Goal: Information Seeking & Learning: Learn about a topic

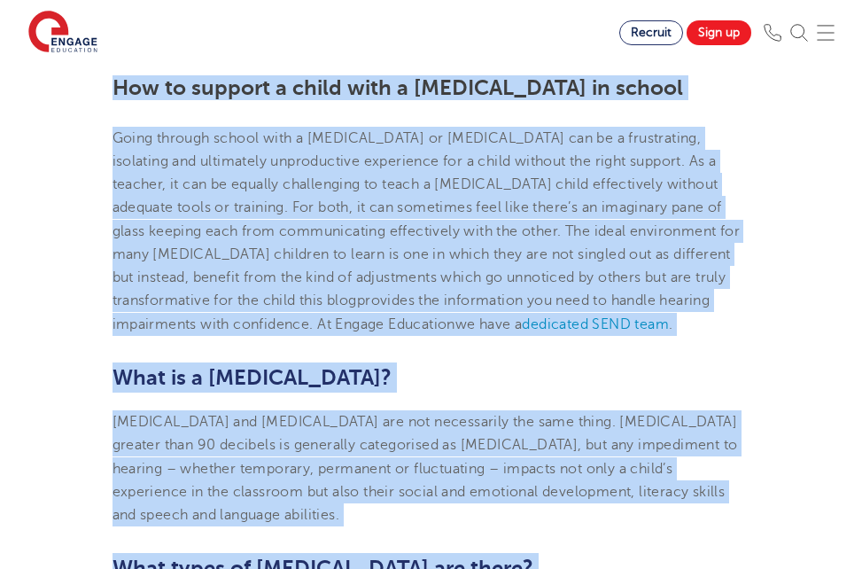
scroll to position [525, 0]
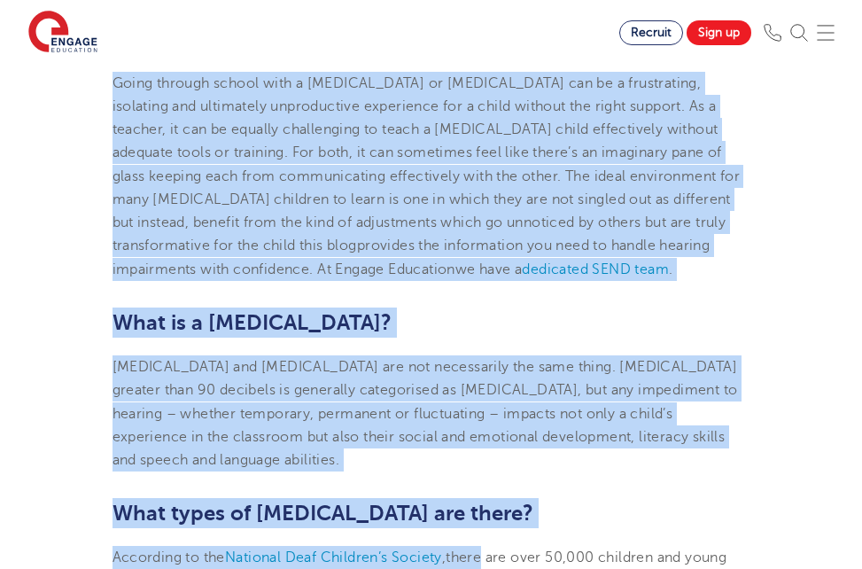
click at [510, 338] on h2 "What is a [MEDICAL_DATA]?" at bounding box center [432, 323] width 638 height 30
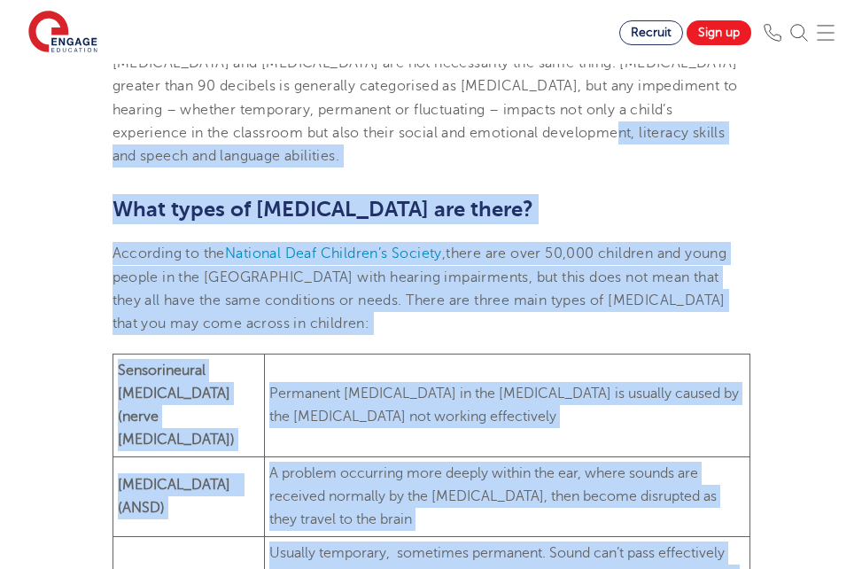
scroll to position [905, 0]
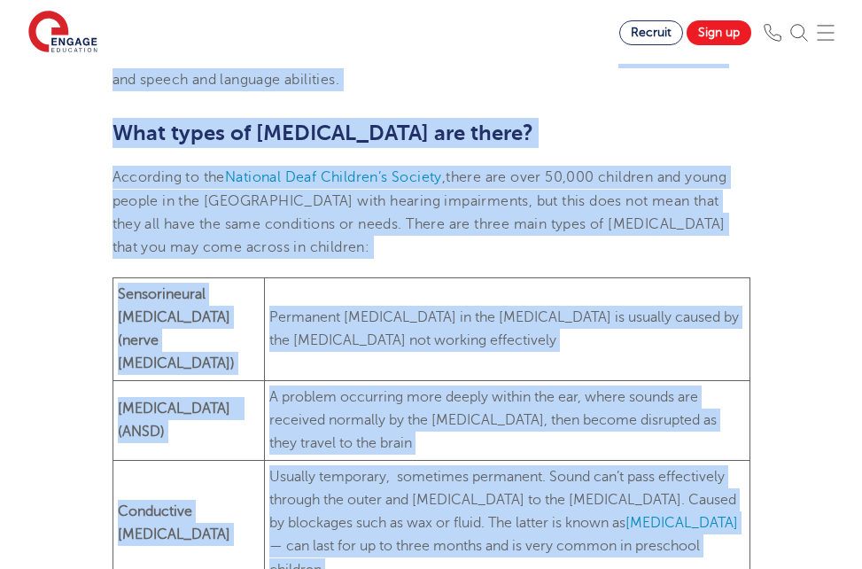
drag, startPoint x: 557, startPoint y: 453, endPoint x: 590, endPoint y: 604, distance: 154.4
click at [619, 356] on td "Permanent [MEDICAL_DATA] in the [MEDICAL_DATA] is usually caused by the [MEDICA…" at bounding box center [507, 328] width 485 height 103
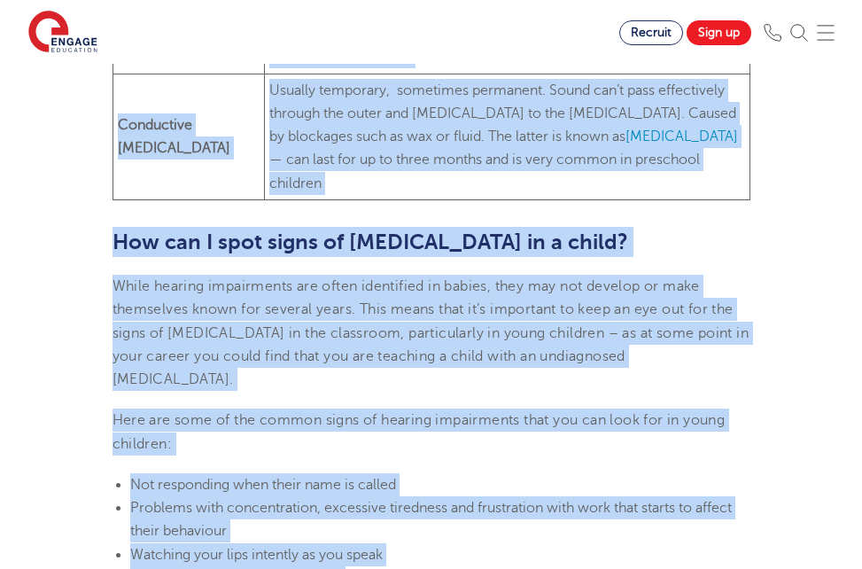
drag, startPoint x: 607, startPoint y: 328, endPoint x: 636, endPoint y: 590, distance: 264.0
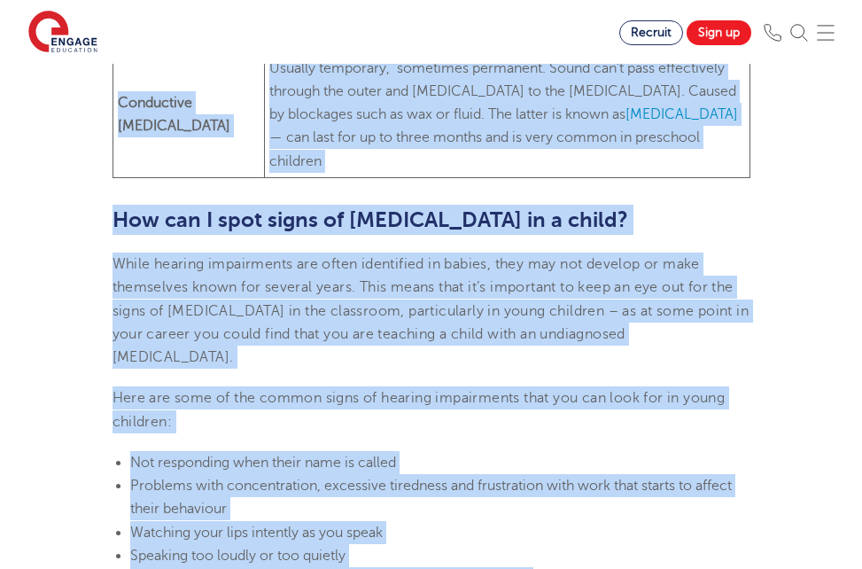
click at [619, 331] on span "While hearing impairments are often identified in babies, they may not develop …" at bounding box center [431, 310] width 637 height 109
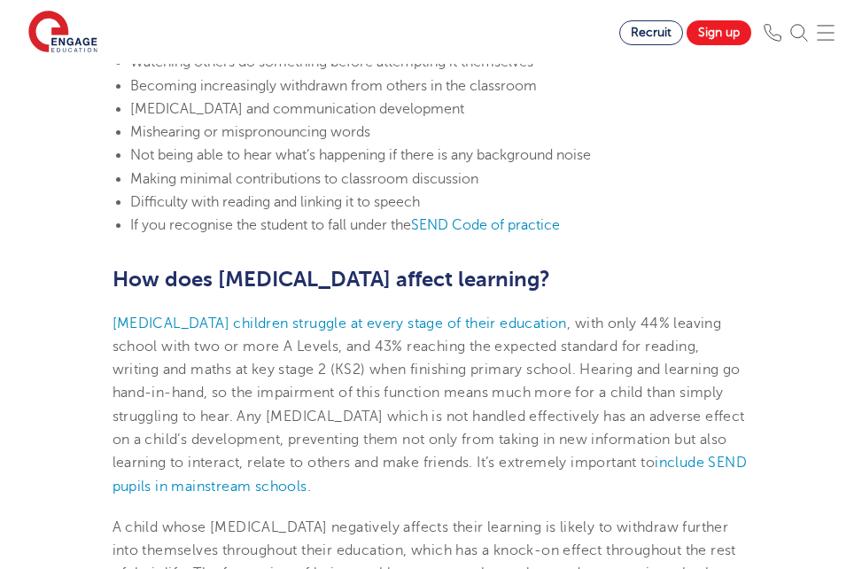
drag, startPoint x: 638, startPoint y: 374, endPoint x: 655, endPoint y: 600, distance: 226.7
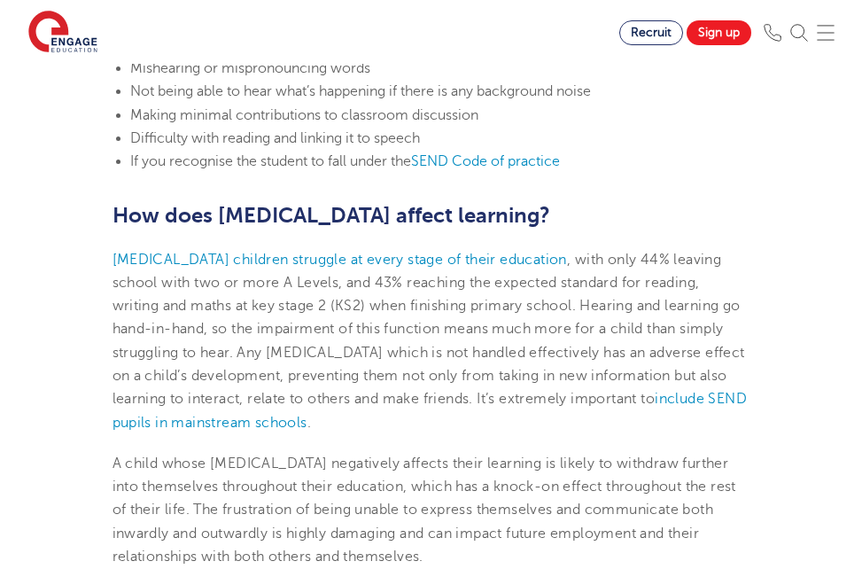
click at [629, 386] on span ", with only 44% leaving school with two or more A Levels, and 43% reaching the …" at bounding box center [430, 341] width 635 height 179
click at [610, 471] on span "A child whose [MEDICAL_DATA] negatively affects their learning is likely to wit…" at bounding box center [425, 510] width 624 height 109
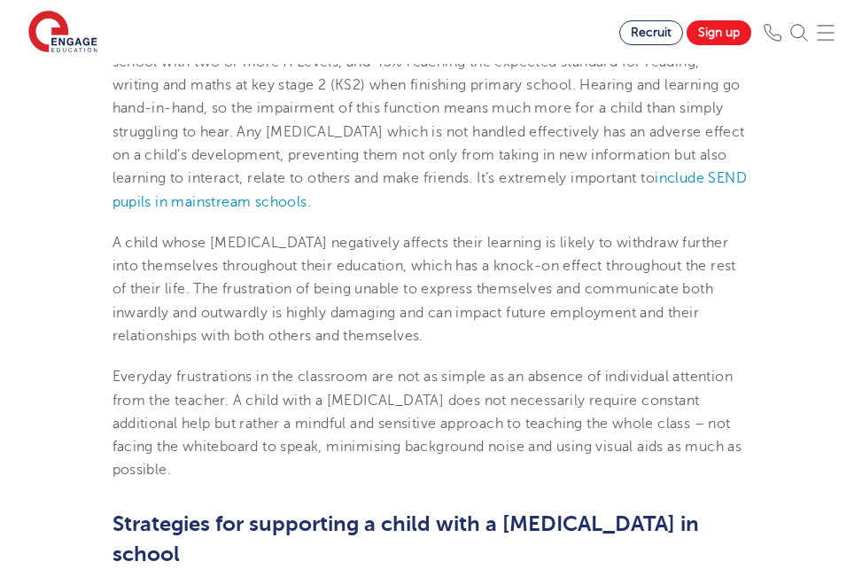
scroll to position [2096, 0]
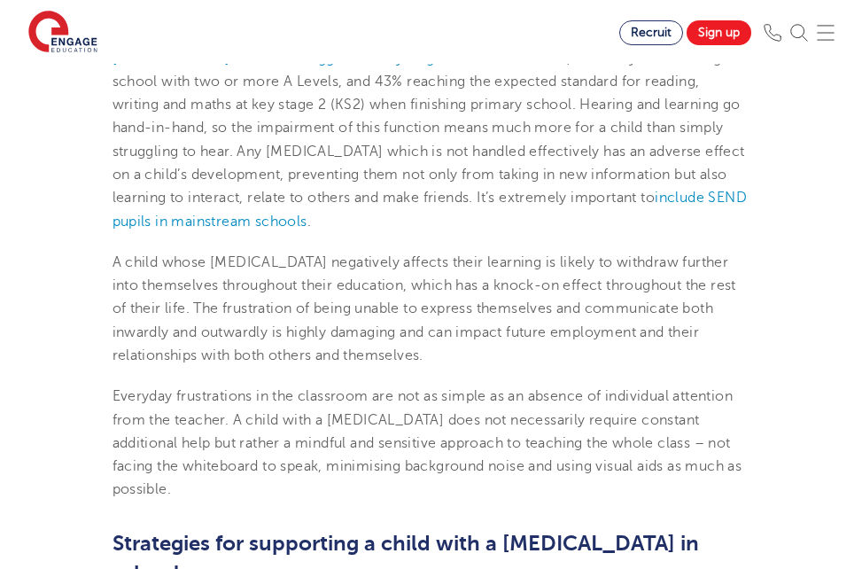
click at [729, 451] on span "Everyday frustrations in the classroom are not as simple as an absence of indiv…" at bounding box center [428, 442] width 630 height 109
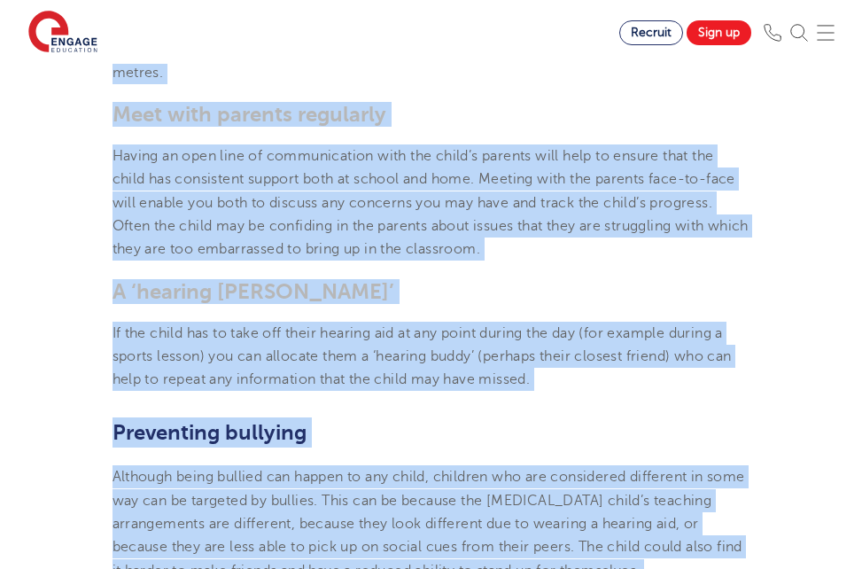
scroll to position [3249, 0]
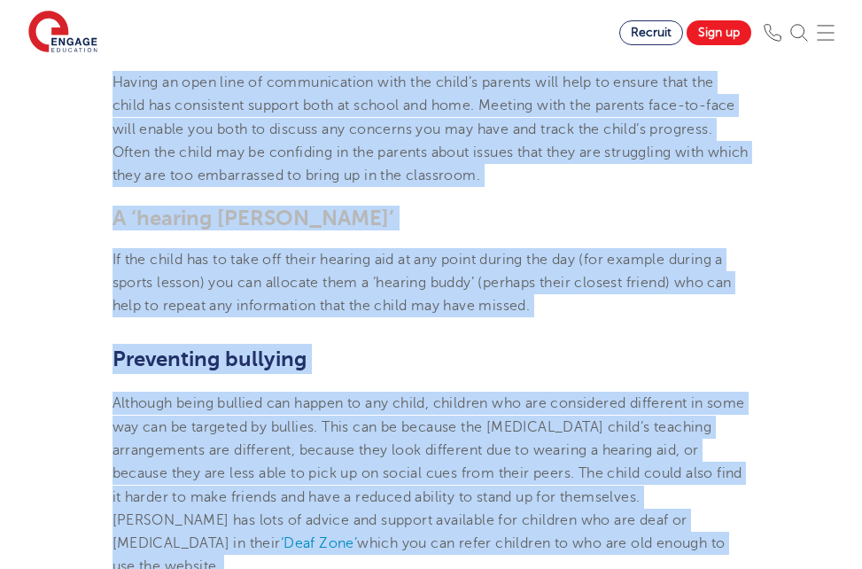
drag, startPoint x: 724, startPoint y: 512, endPoint x: 722, endPoint y: 588, distance: 75.4
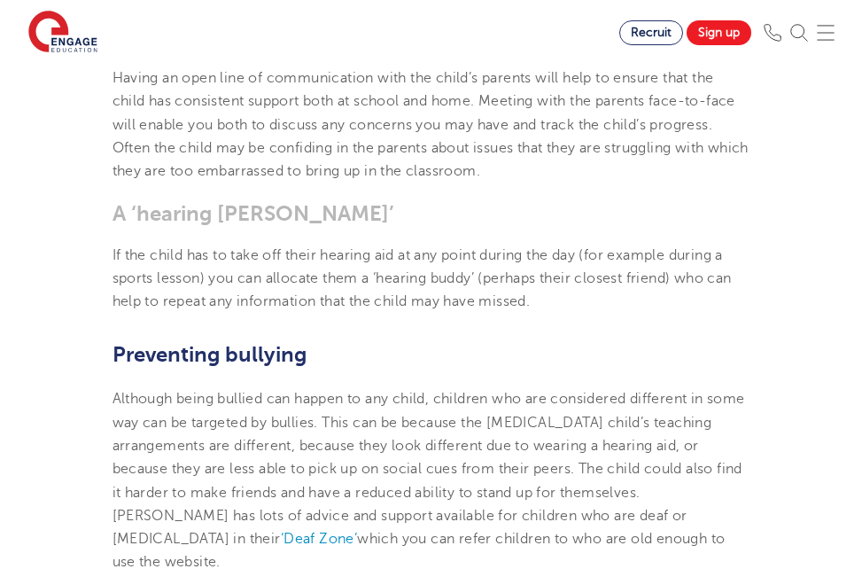
click at [691, 496] on span "Although being bullied can happen to any child, children who are considered dif…" at bounding box center [429, 469] width 633 height 156
